Goal: Task Accomplishment & Management: Complete application form

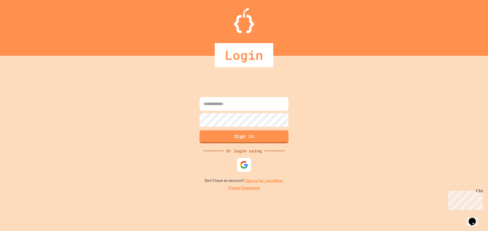
click at [245, 165] on img at bounding box center [244, 165] width 8 height 8
click at [244, 167] on img at bounding box center [244, 165] width 8 height 8
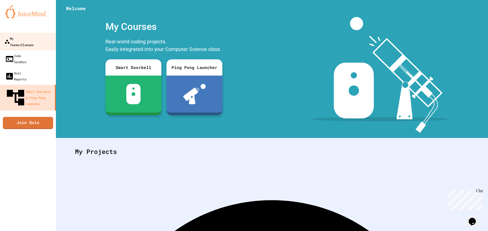
click at [34, 36] on div "My Teams/Classes" at bounding box center [18, 41] width 29 height 12
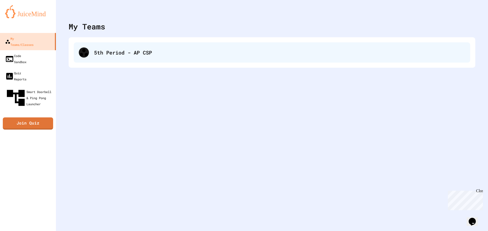
click at [123, 55] on div "5th Period - AP CSP" at bounding box center [279, 53] width 371 height 8
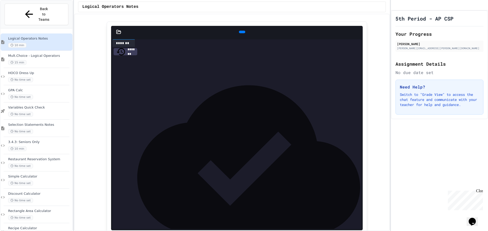
scroll to position [533, 0]
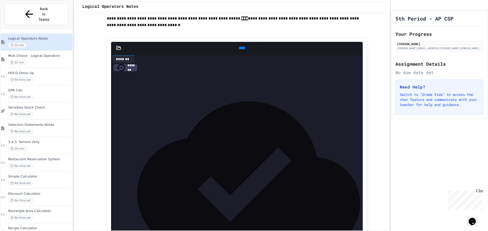
click at [240, 49] on div at bounding box center [242, 48] width 6 height 3
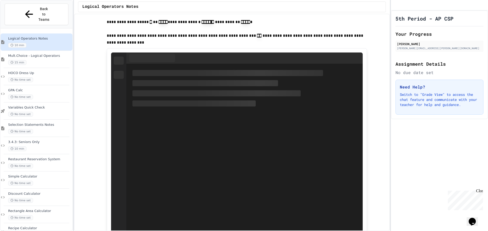
scroll to position [864, 0]
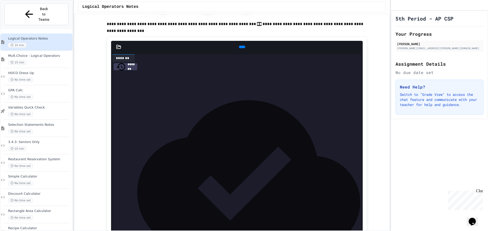
click at [241, 47] on icon at bounding box center [241, 47] width 0 height 0
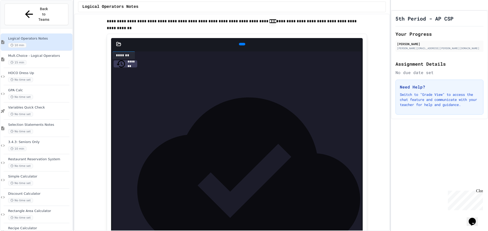
scroll to position [1219, 0]
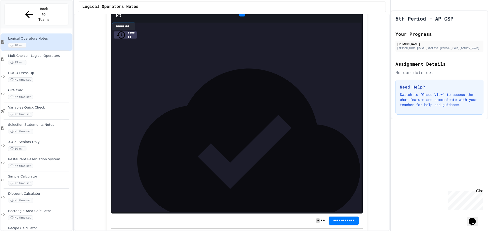
click at [243, 20] on icon at bounding box center [244, 19] width 3 height 4
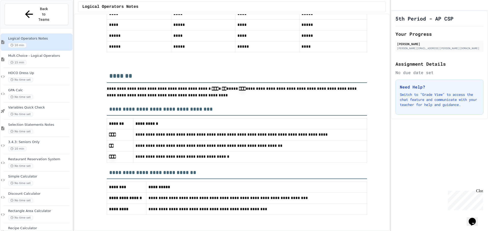
scroll to position [2158, 0]
click at [45, 60] on div "15 min" at bounding box center [39, 62] width 63 height 5
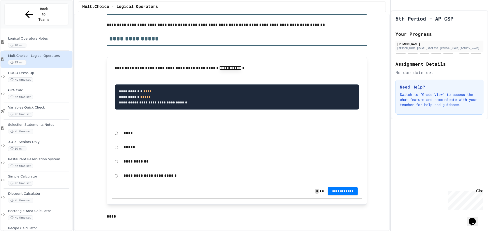
scroll to position [102, 0]
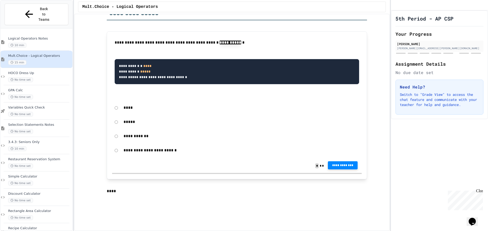
click at [352, 169] on button "**********" at bounding box center [343, 166] width 30 height 8
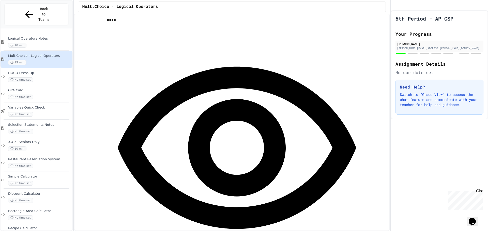
scroll to position [279, 0]
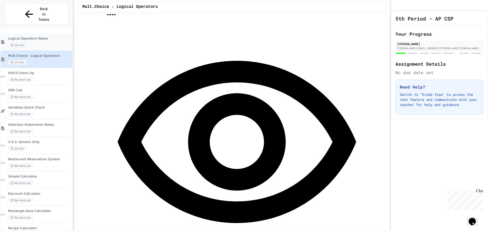
click at [48, 43] on div "10 min" at bounding box center [39, 45] width 63 height 5
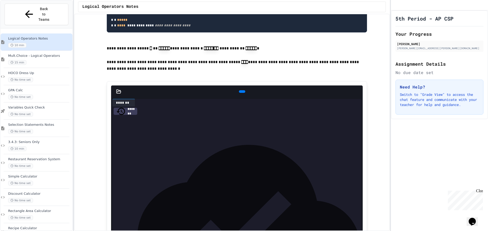
scroll to position [457, 0]
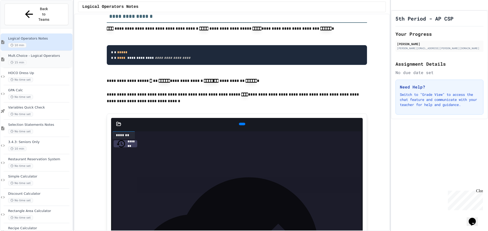
click at [56, 54] on span "Mult.Choice - Logical Operators" at bounding box center [39, 56] width 63 height 4
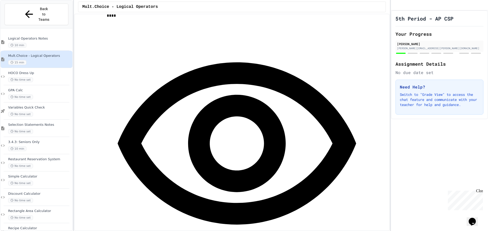
scroll to position [305, 0]
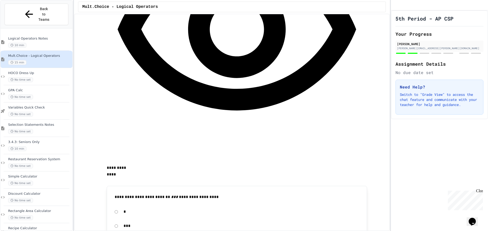
scroll to position [432, 0]
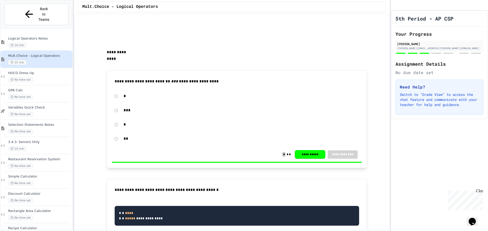
scroll to position [584, 0]
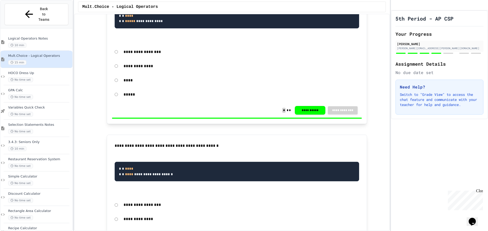
scroll to position [737, 0]
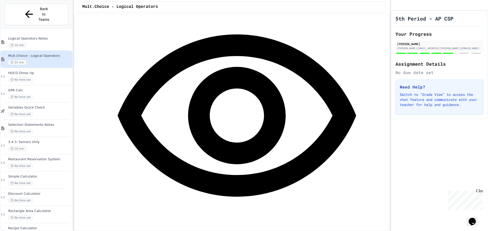
scroll to position [1016, 0]
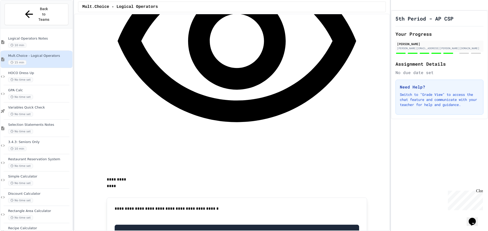
scroll to position [1092, 0]
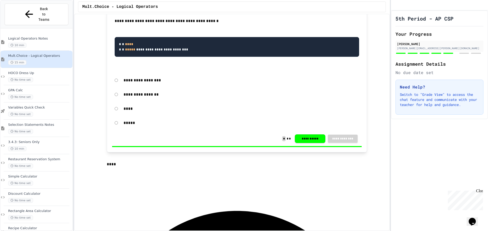
scroll to position [1270, 0]
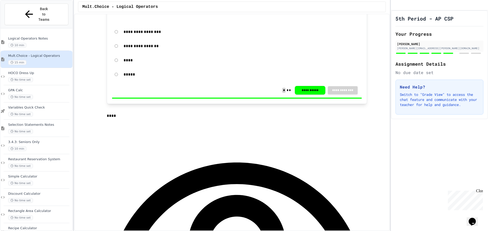
scroll to position [1346, 0]
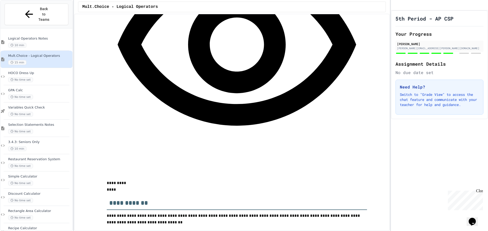
scroll to position [1524, 0]
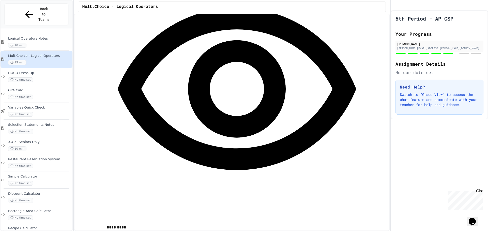
scroll to position [1499, 0]
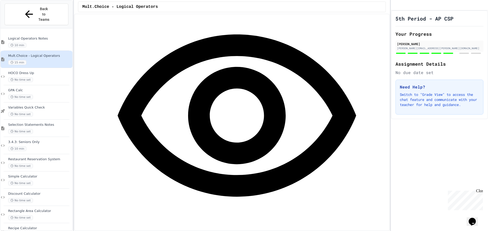
scroll to position [1473, 0]
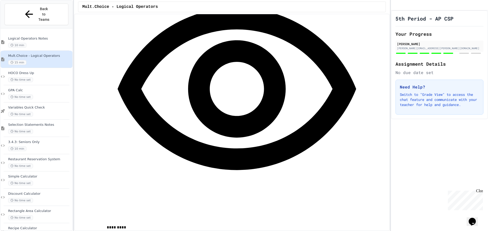
drag, startPoint x: 252, startPoint y: 131, endPoint x: 217, endPoint y: 123, distance: 36.2
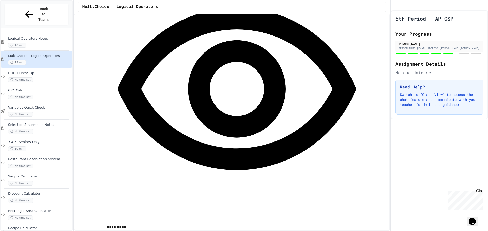
drag, startPoint x: 217, startPoint y: 123, endPoint x: 257, endPoint y: 133, distance: 41.4
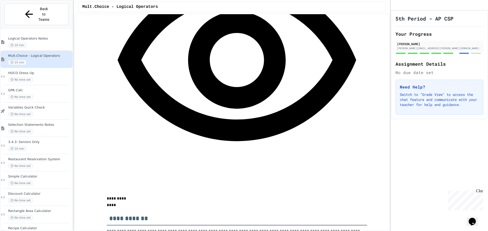
scroll to position [1600, 0]
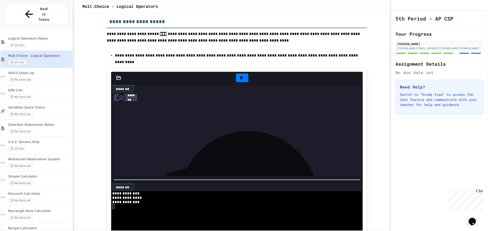
scroll to position [1727, 0]
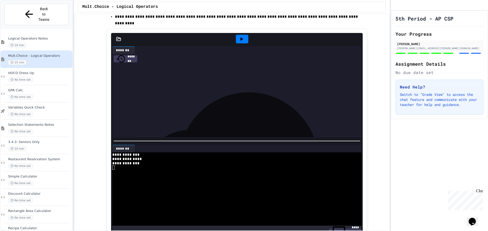
scroll to position [1803, 0]
